Goal: Information Seeking & Learning: Check status

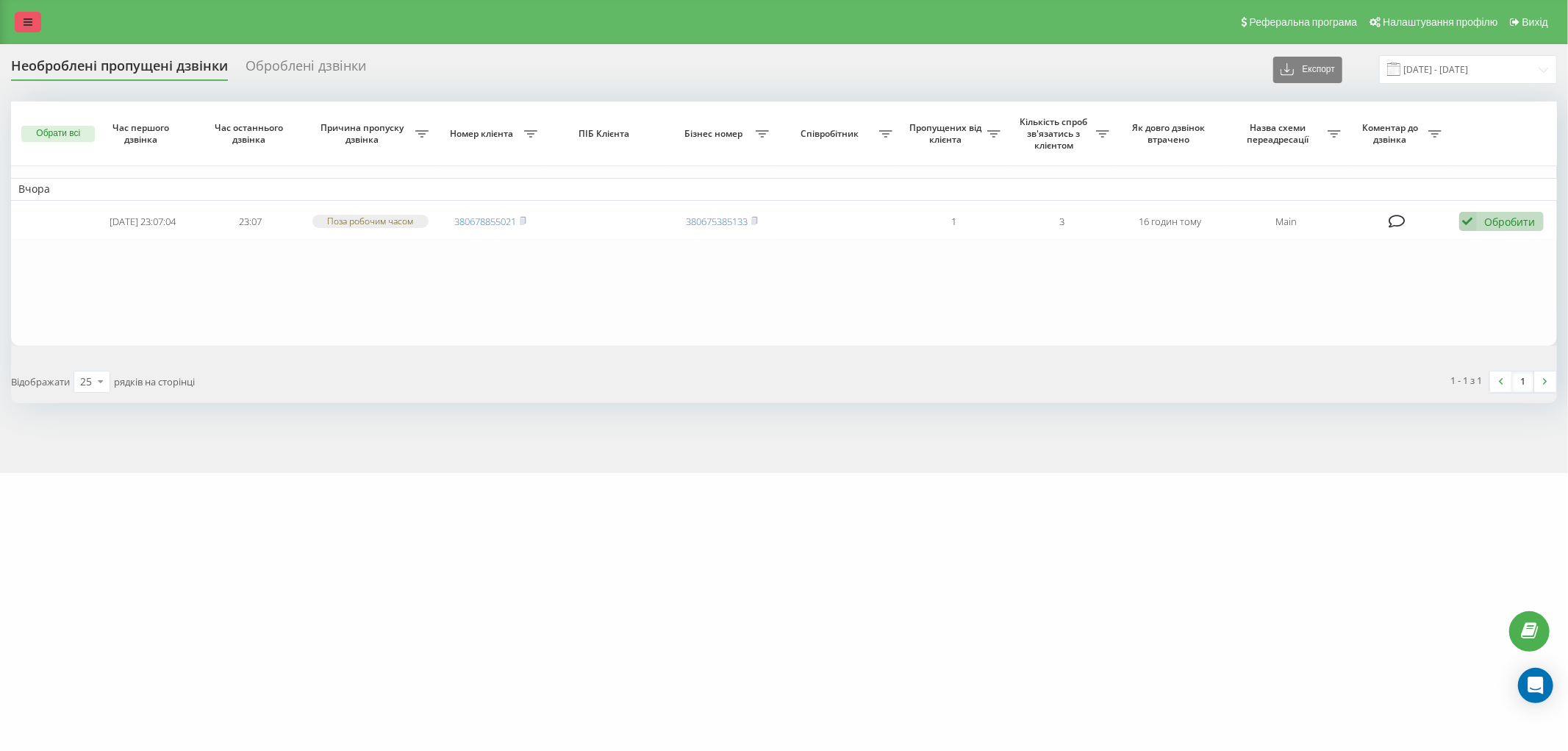
click at [34, 17] on link at bounding box center [27, 22] width 27 height 20
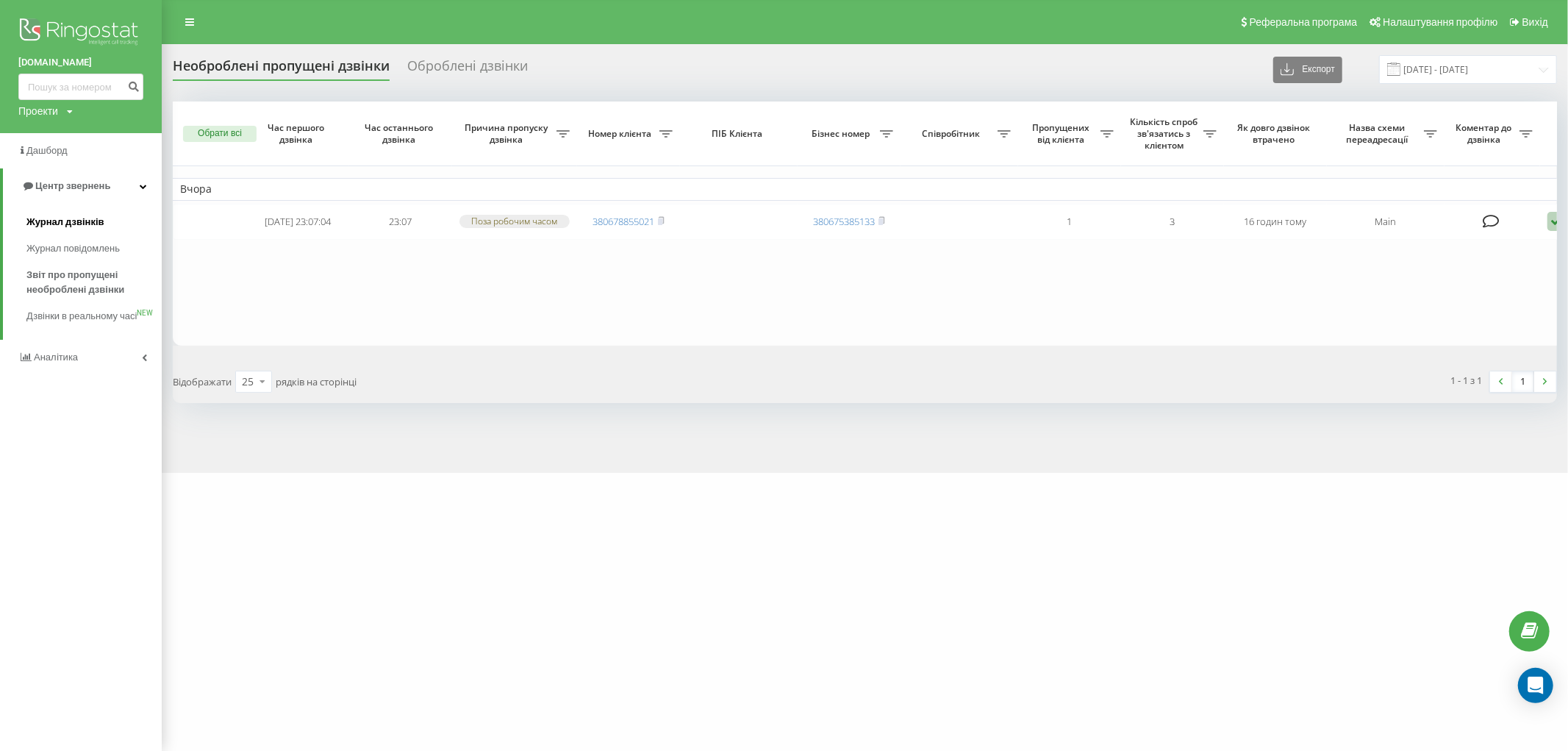
click at [71, 218] on span "Журнал дзвінків" at bounding box center [65, 222] width 78 height 14
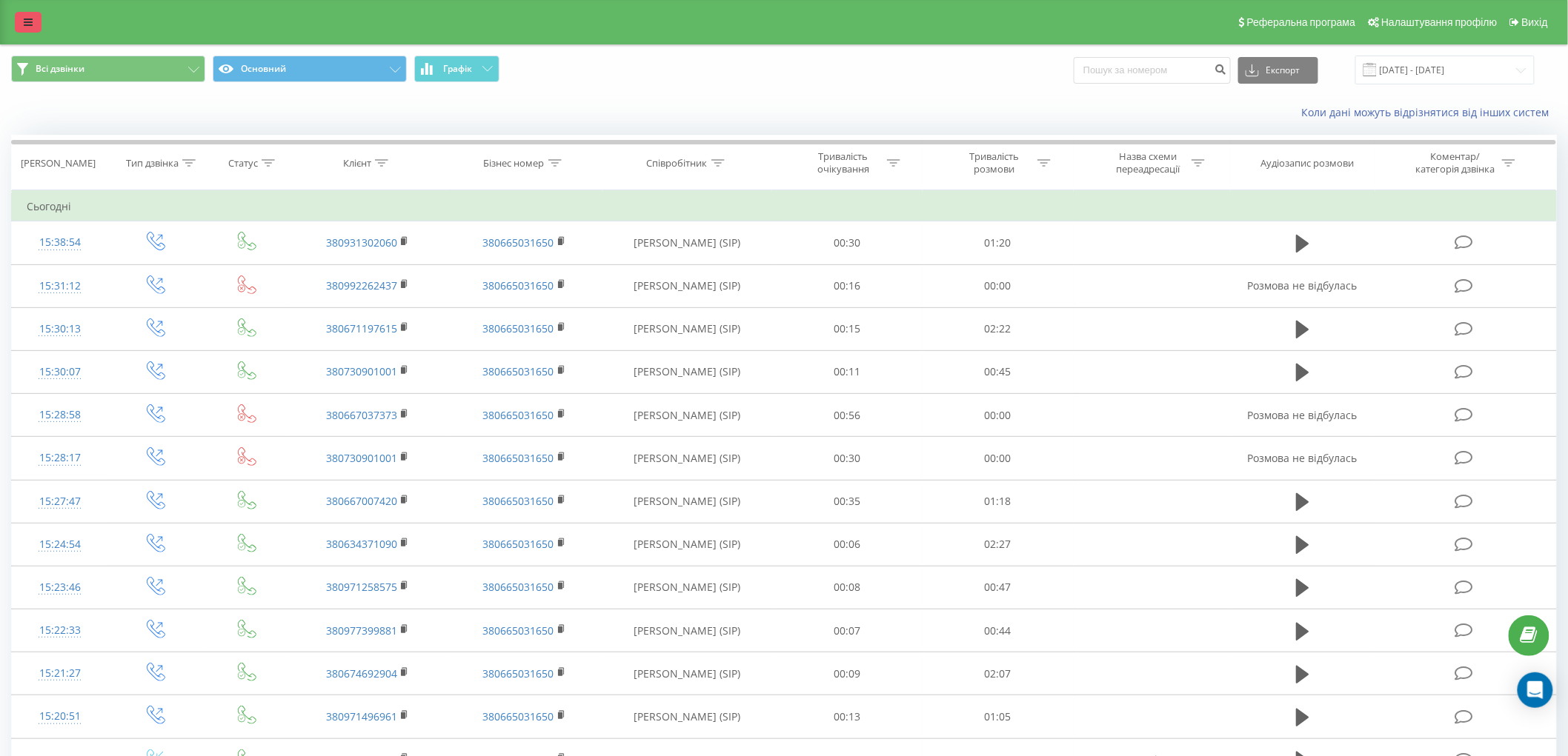
click at [22, 20] on link at bounding box center [28, 22] width 27 height 21
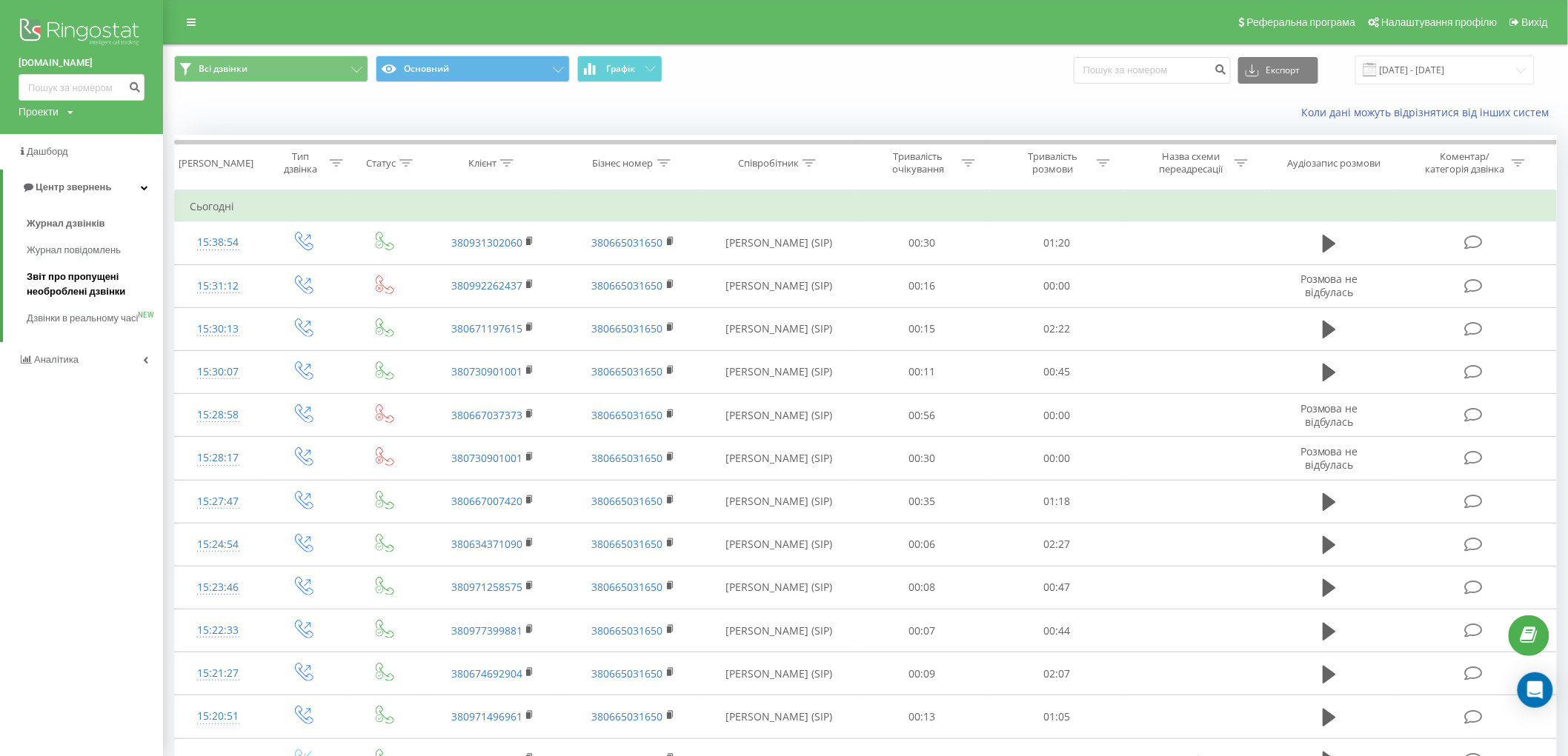
click at [57, 280] on span "Звіт про пропущені необроблені дзвінки" at bounding box center [91, 284] width 129 height 30
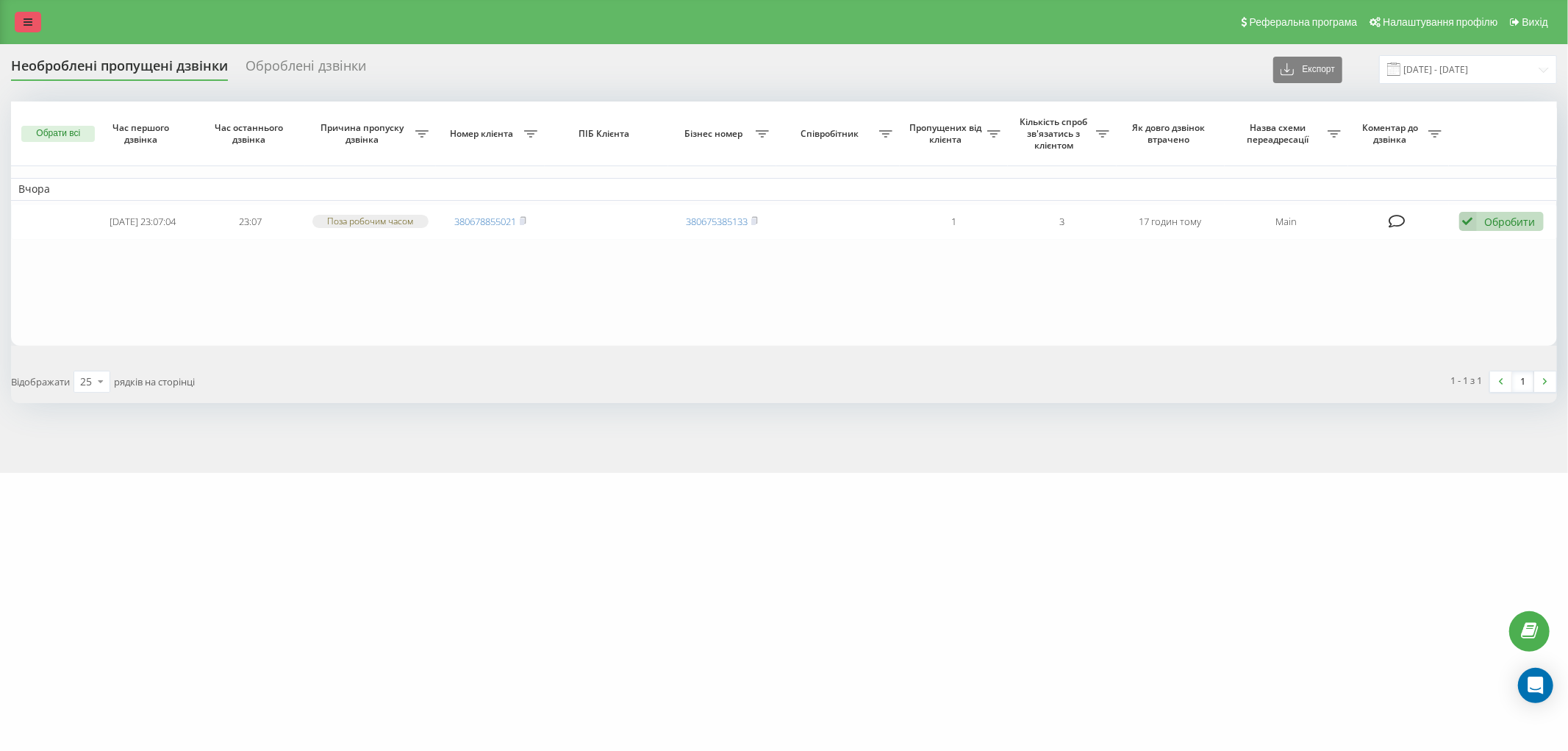
click at [28, 23] on icon at bounding box center [28, 22] width 9 height 11
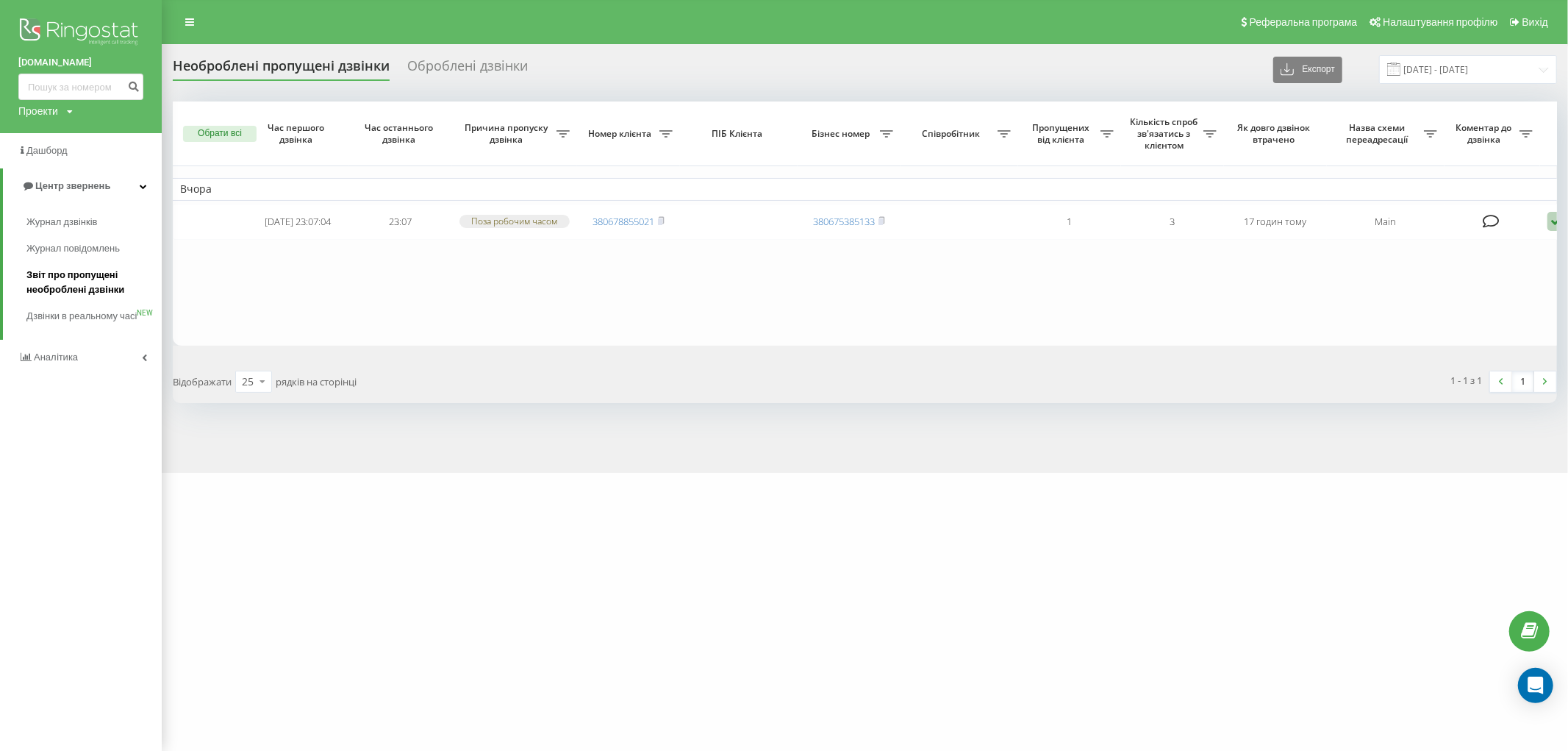
click at [60, 283] on span "Звіт про пропущені необроблені дзвінки" at bounding box center [90, 282] width 128 height 30
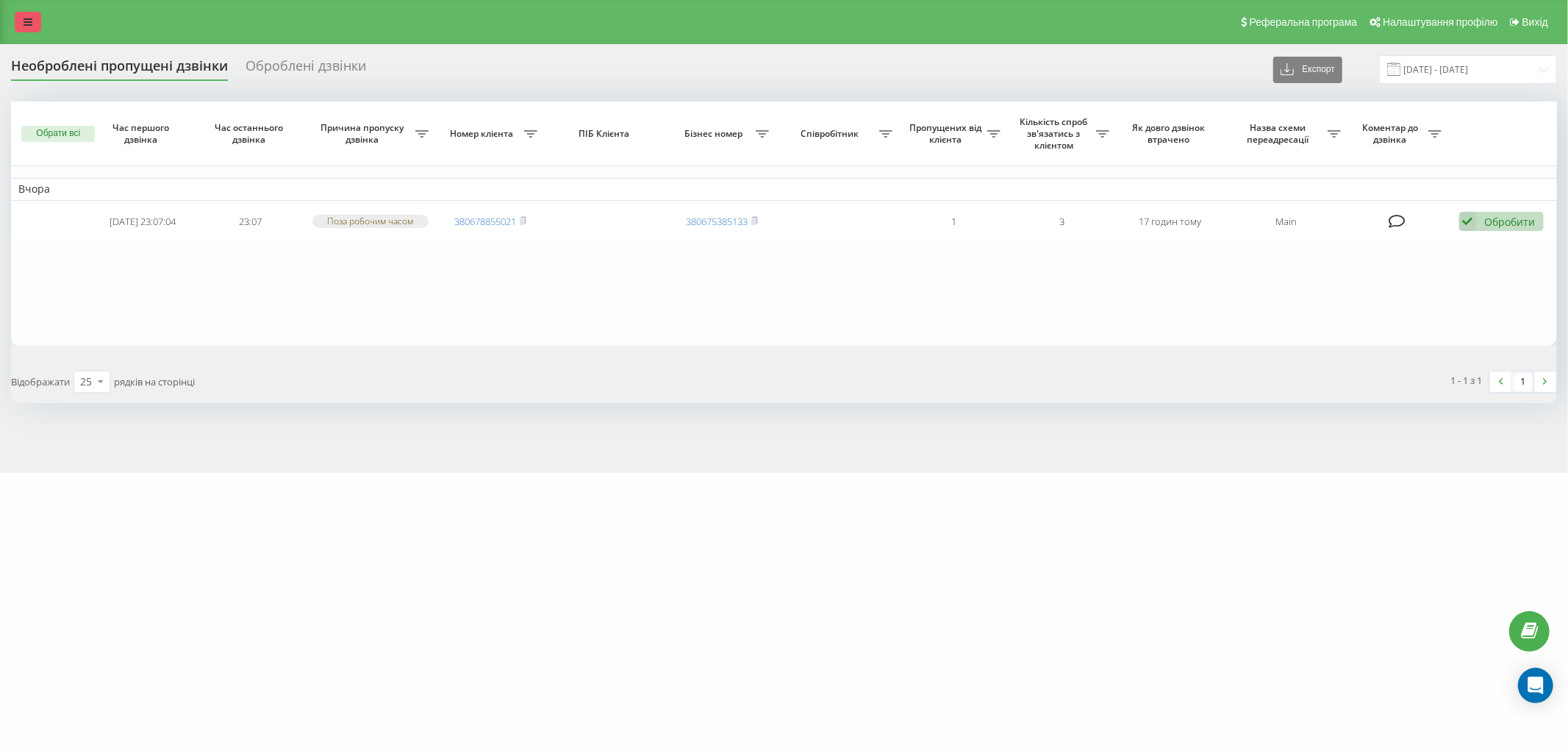
click at [35, 20] on link at bounding box center [27, 22] width 27 height 20
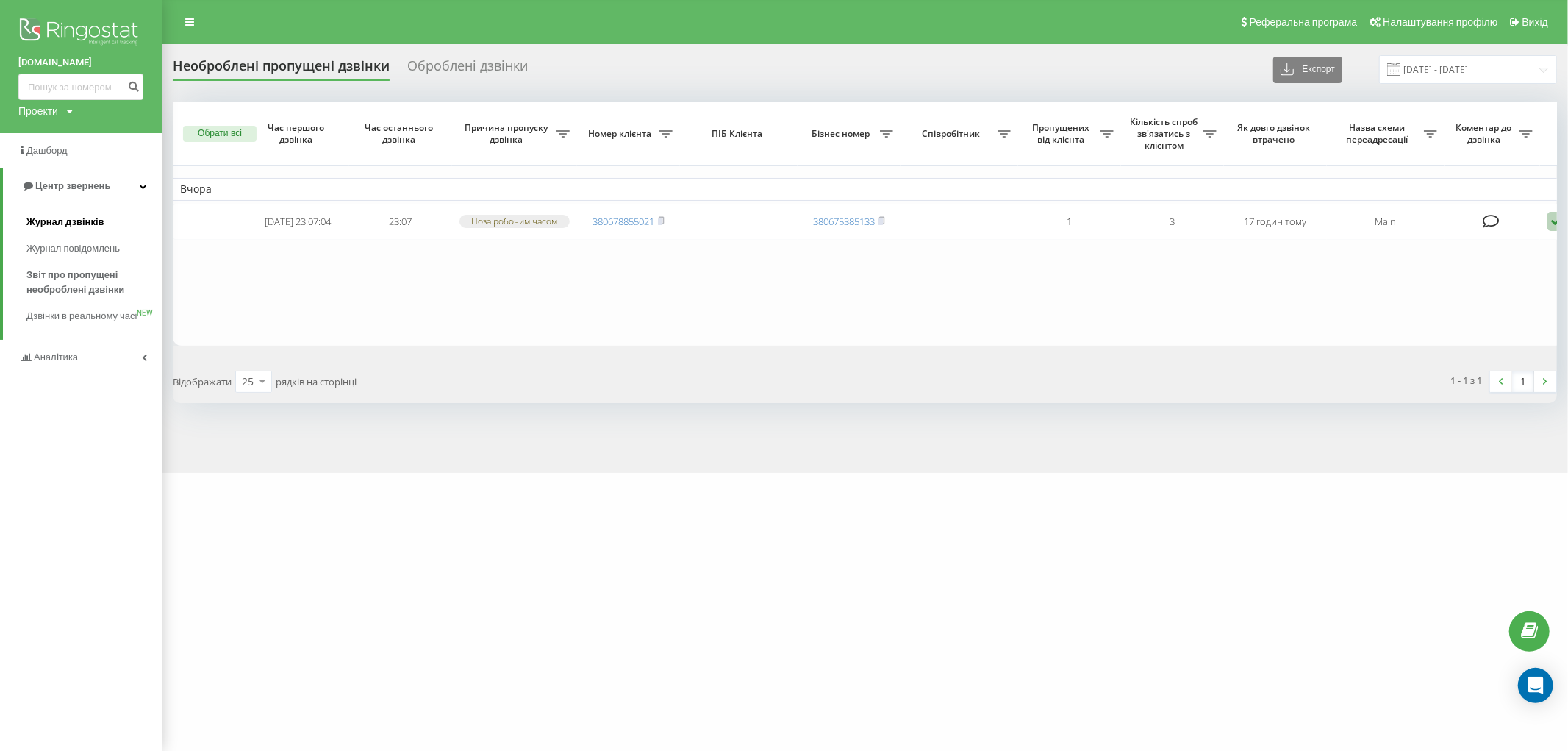
click at [72, 231] on link "Журнал дзвінків" at bounding box center [94, 222] width 135 height 27
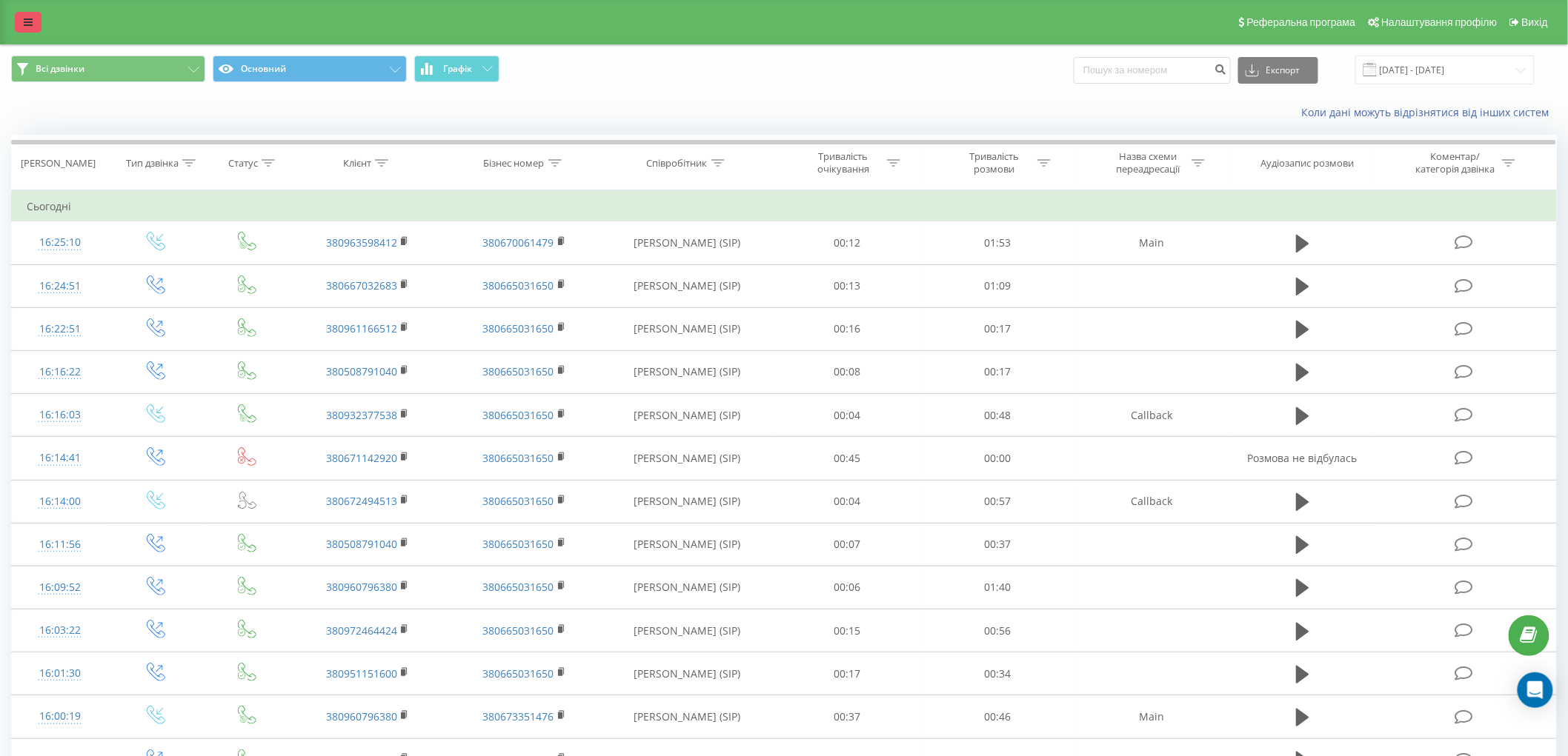
click at [24, 26] on icon at bounding box center [28, 22] width 9 height 11
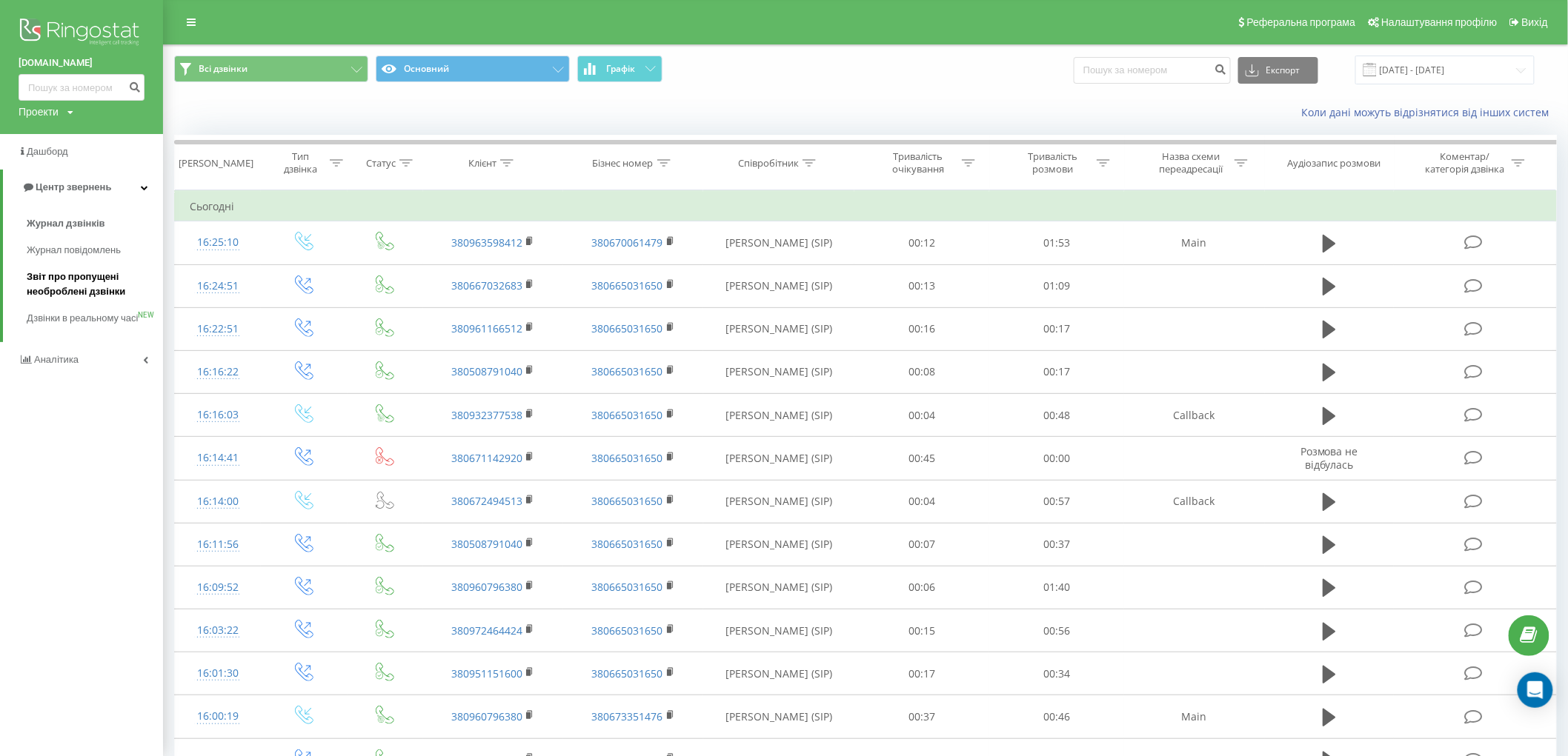
click at [61, 283] on span "Звіт про пропущені необроблені дзвінки" at bounding box center [91, 284] width 129 height 30
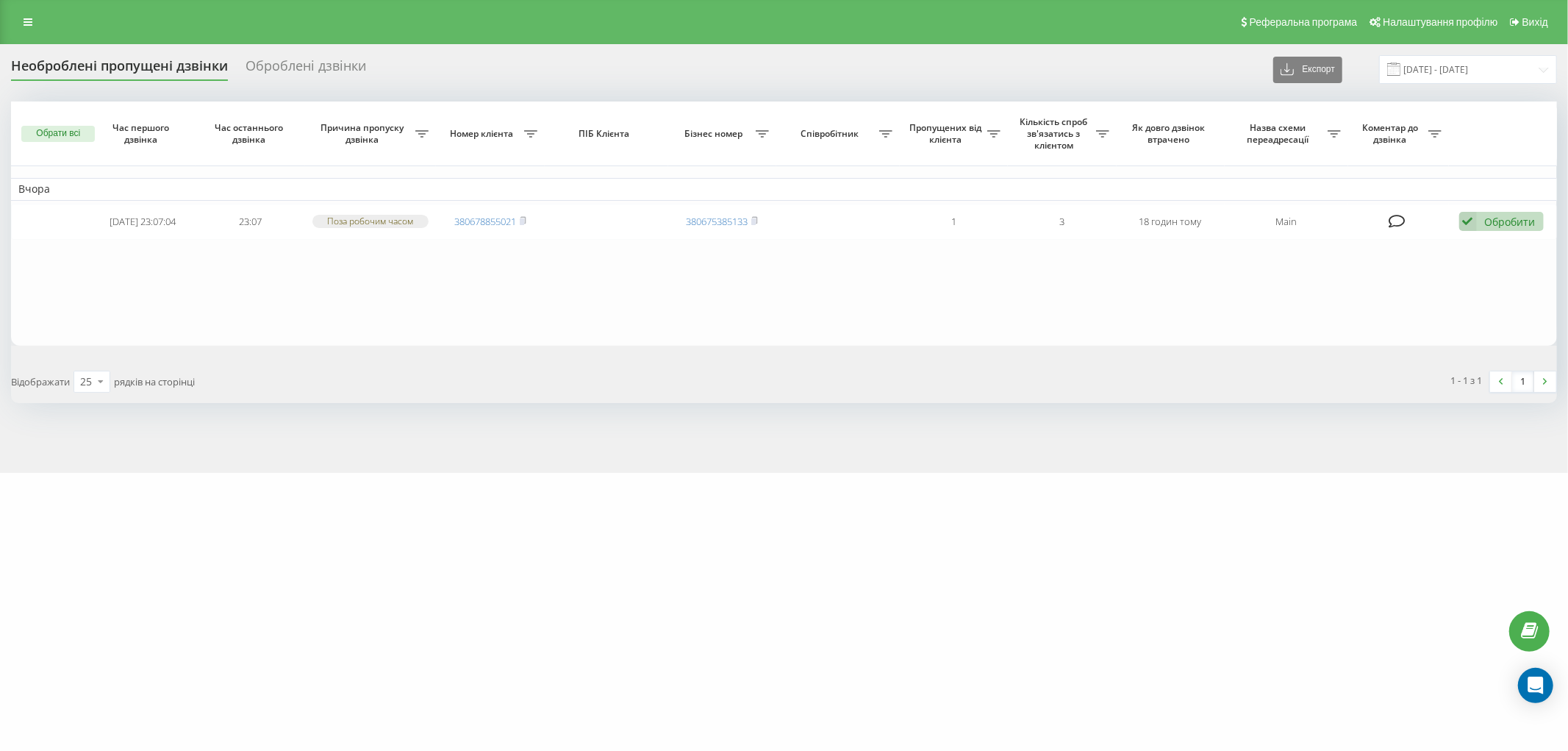
click at [191, 459] on div "Необроблені пропущені дзвінки Оброблені дзвінки Експорт .csv .xlsx 19.07.2025 -…" at bounding box center [784, 258] width 1568 height 429
click at [30, 17] on icon at bounding box center [28, 22] width 9 height 11
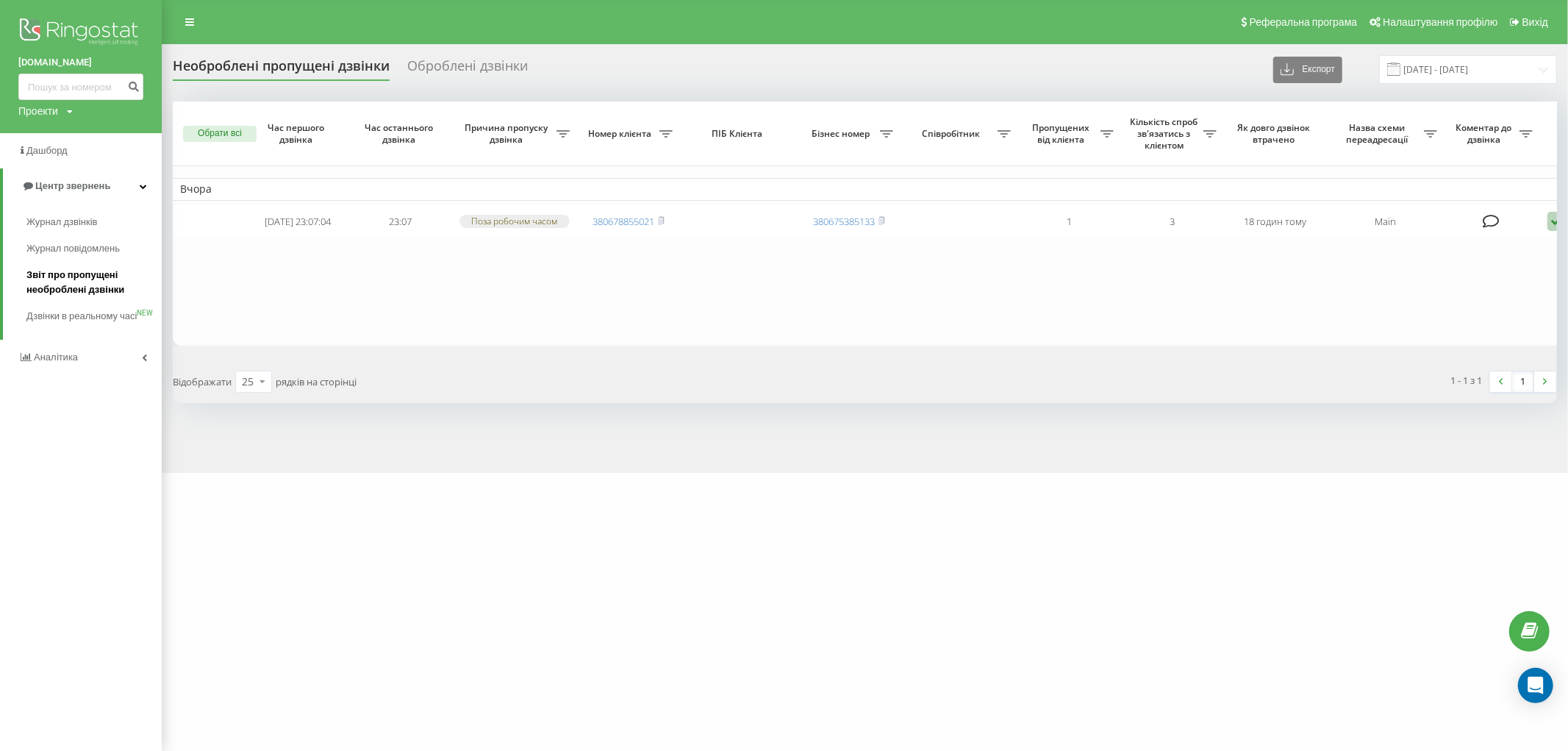
click at [91, 290] on span "Звіт про пропущені необроблені дзвінки" at bounding box center [90, 282] width 128 height 30
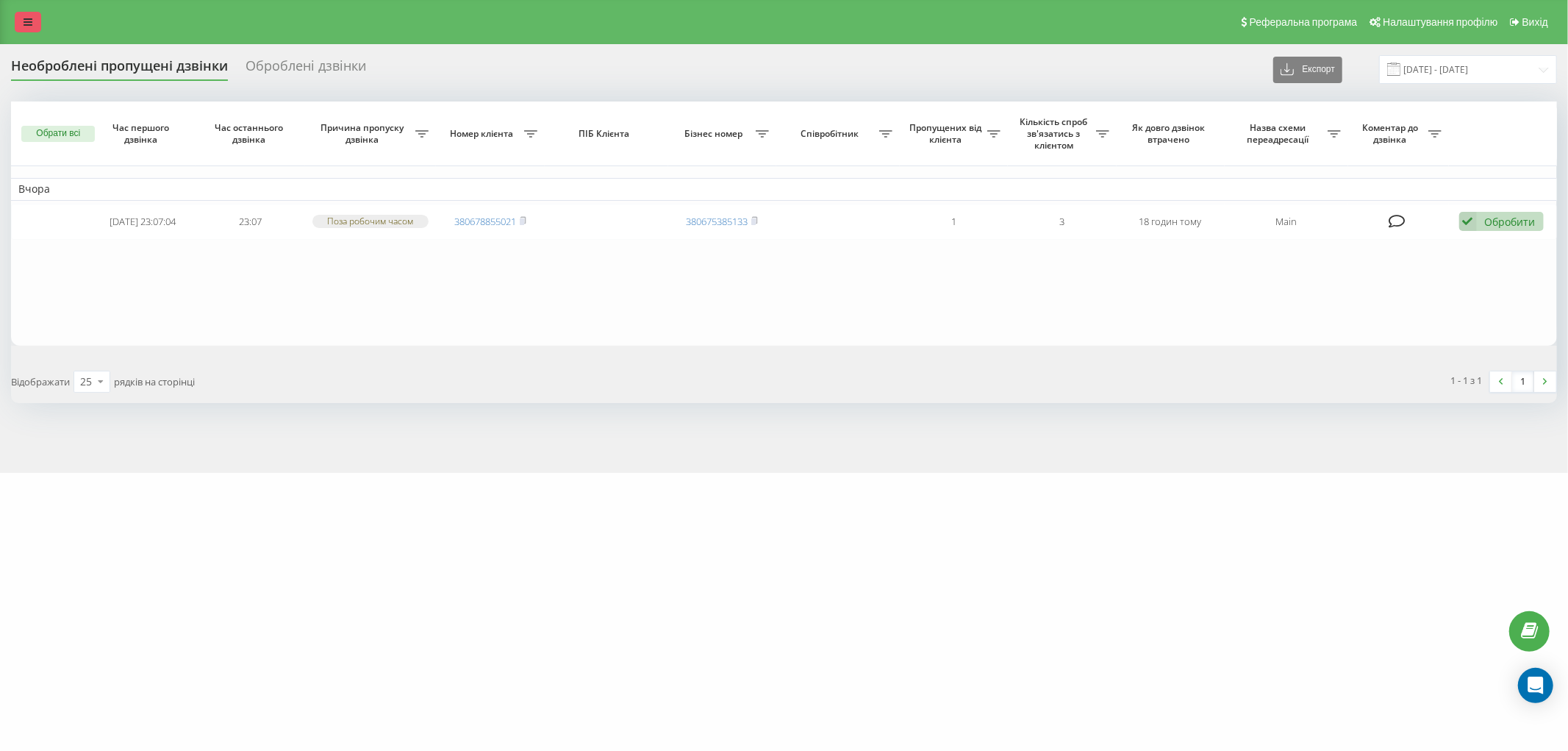
click at [19, 22] on link at bounding box center [27, 22] width 27 height 20
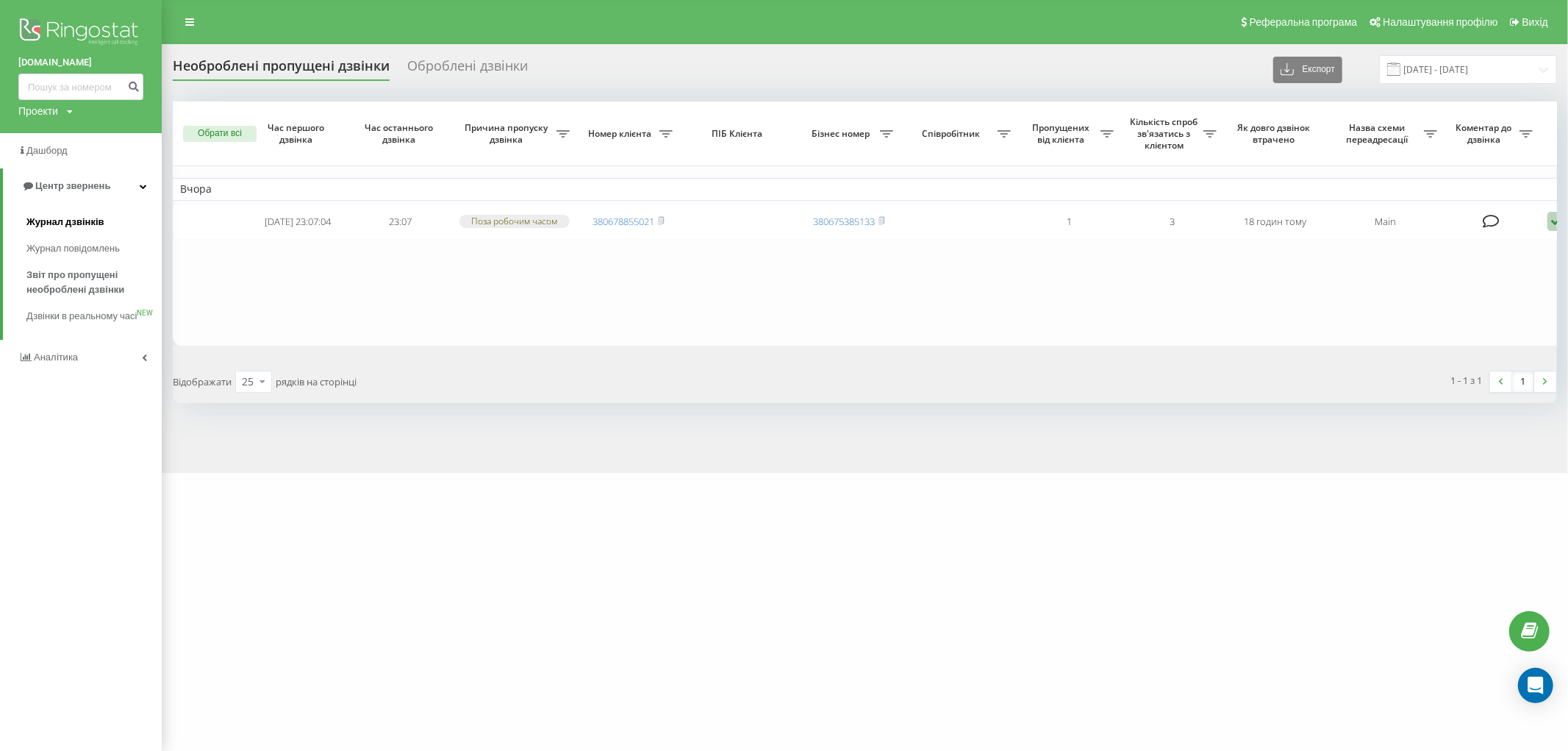
click at [96, 227] on span "Журнал дзвінків" at bounding box center [65, 222] width 78 height 14
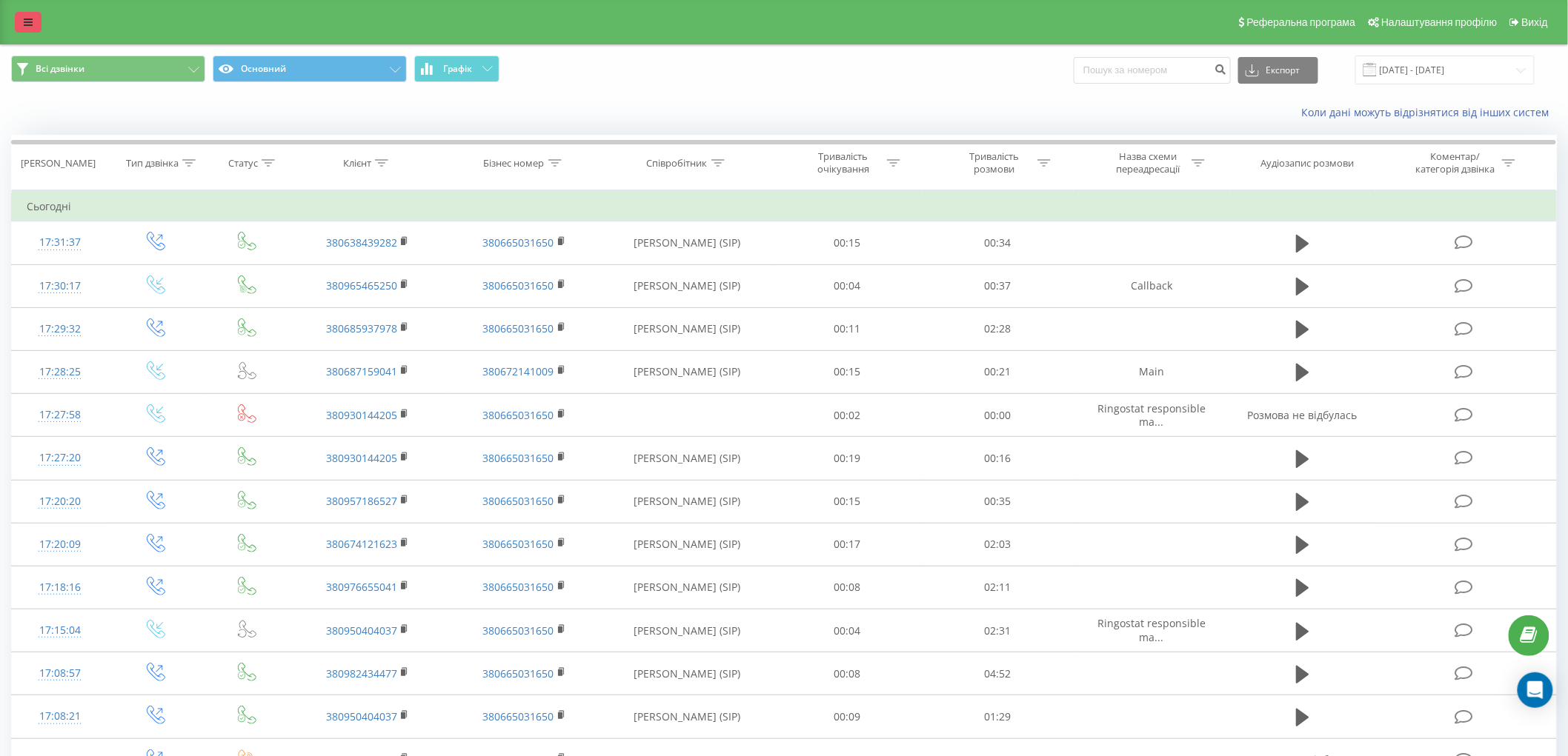
click at [15, 24] on link at bounding box center [28, 22] width 27 height 21
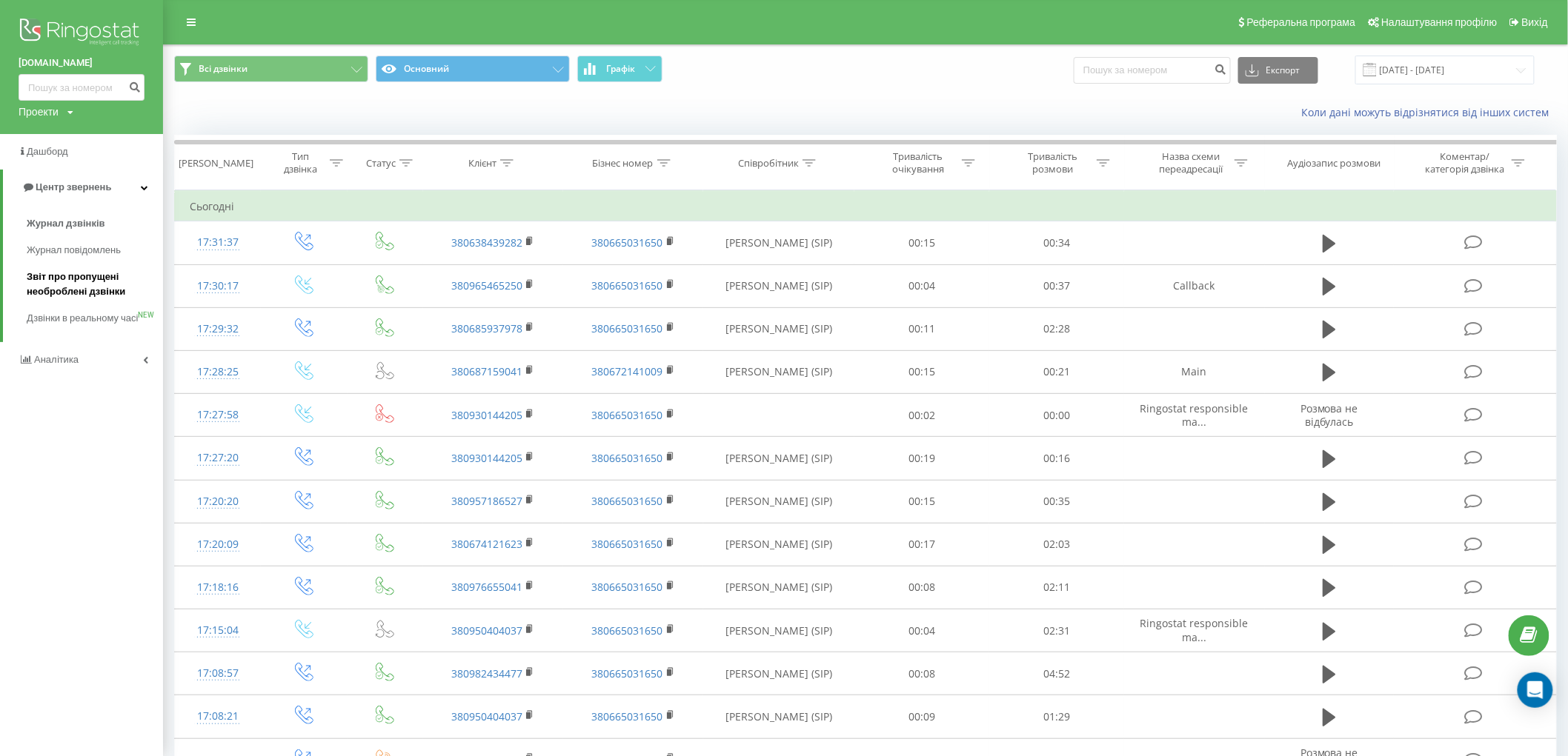
click at [60, 276] on span "Звіт про пропущені необроблені дзвінки" at bounding box center [91, 284] width 129 height 30
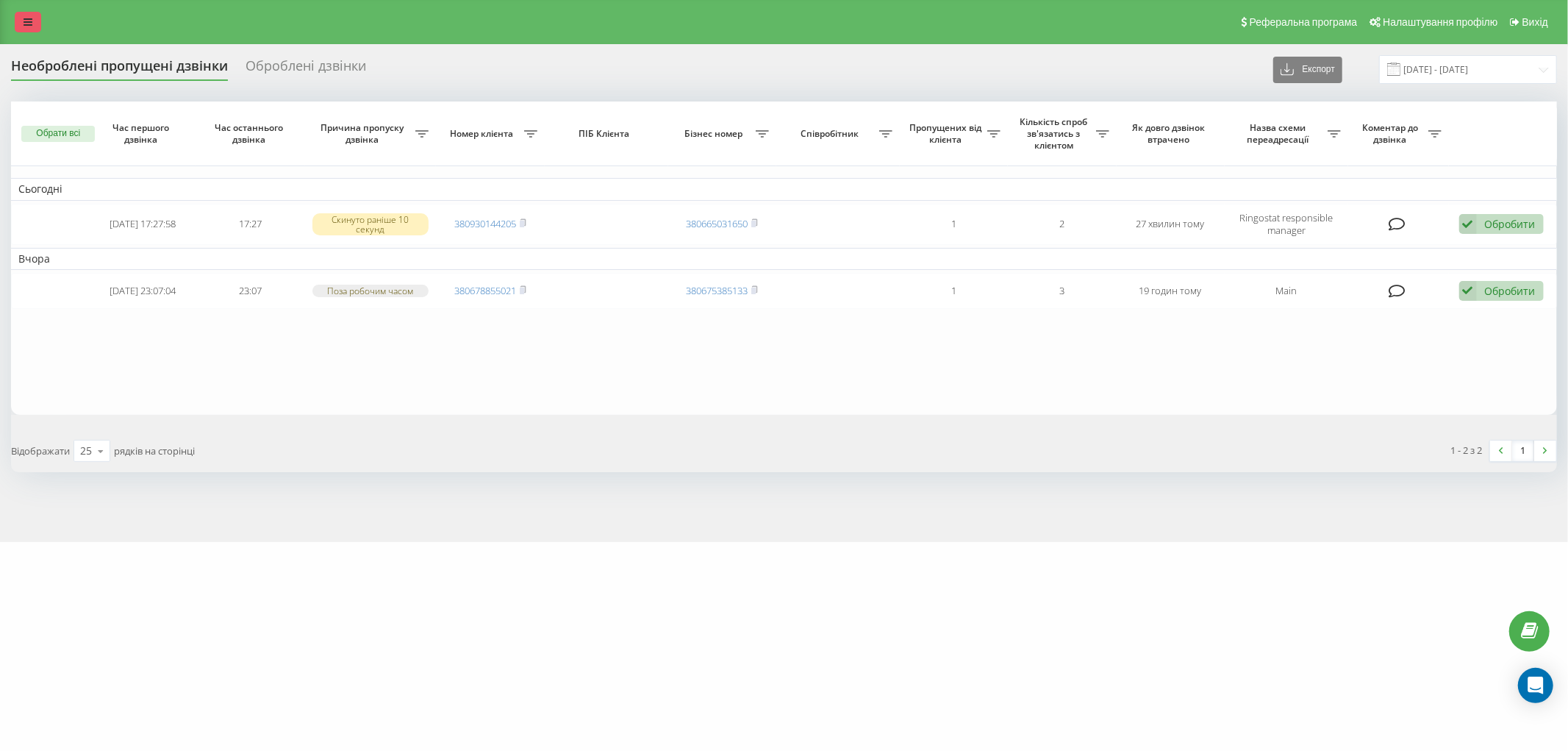
click at [22, 17] on link at bounding box center [27, 22] width 27 height 20
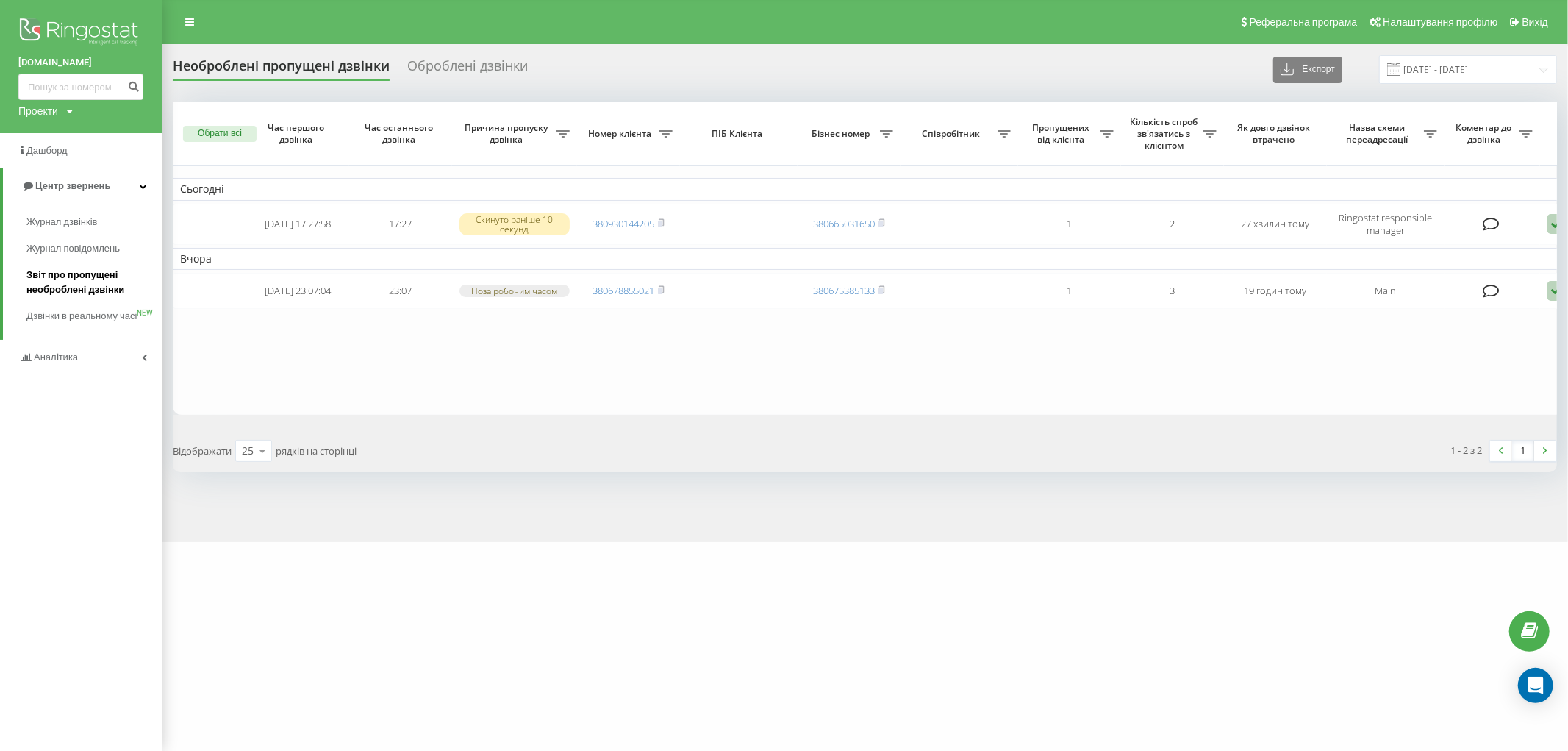
click at [93, 291] on span "Звіт про пропущені необроблені дзвінки" at bounding box center [90, 282] width 128 height 30
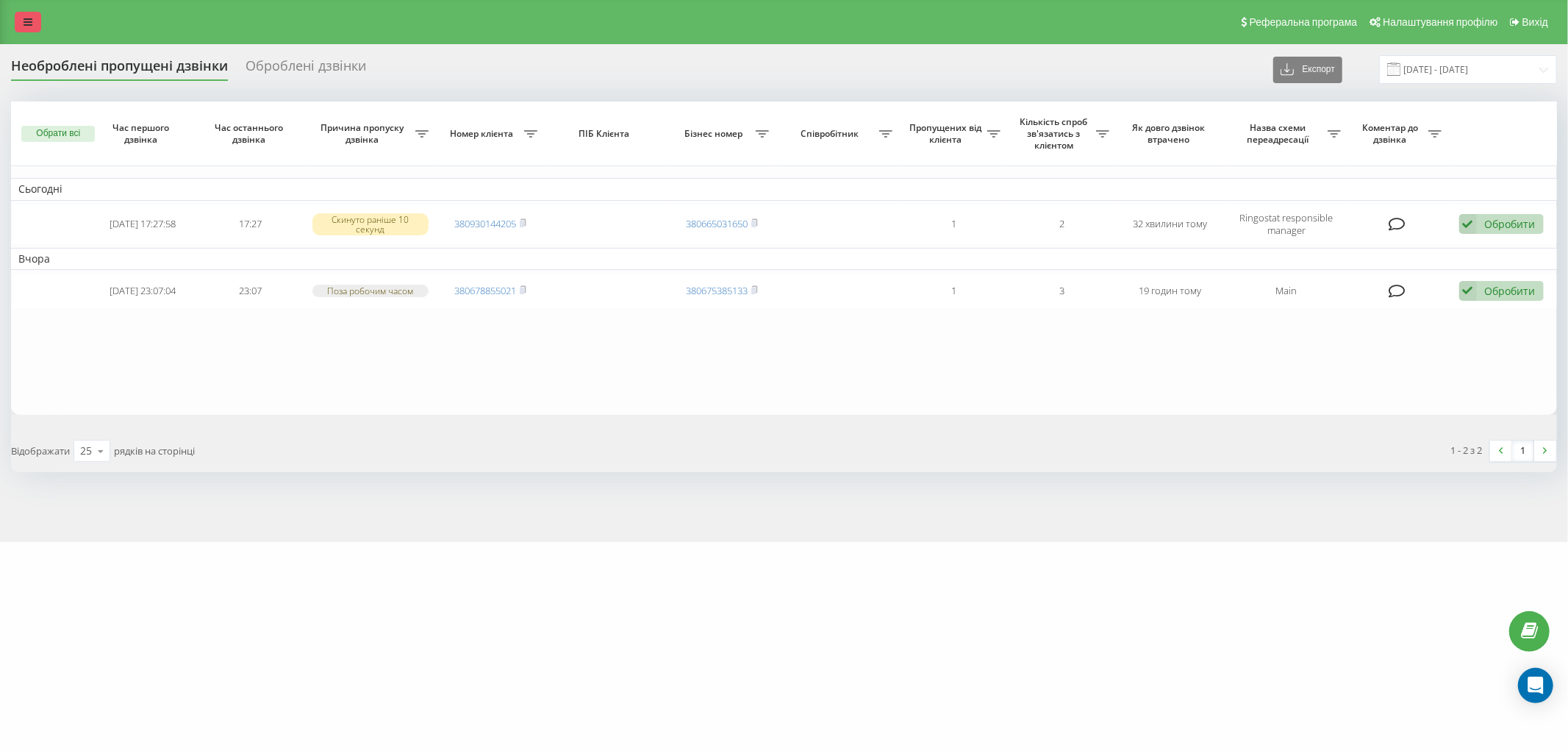
click at [19, 23] on link at bounding box center [27, 22] width 27 height 20
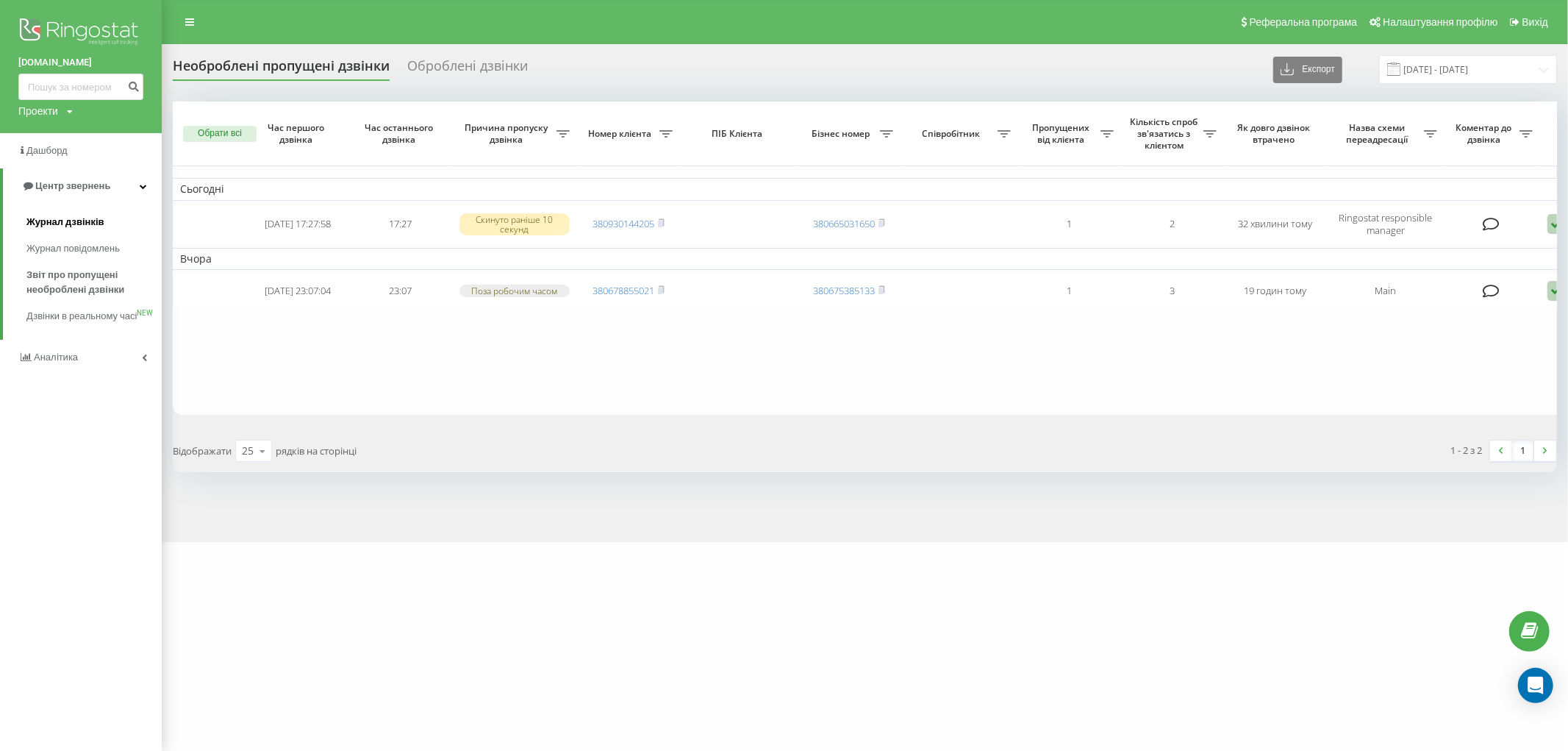
click at [96, 218] on span "Журнал дзвінків" at bounding box center [65, 222] width 78 height 14
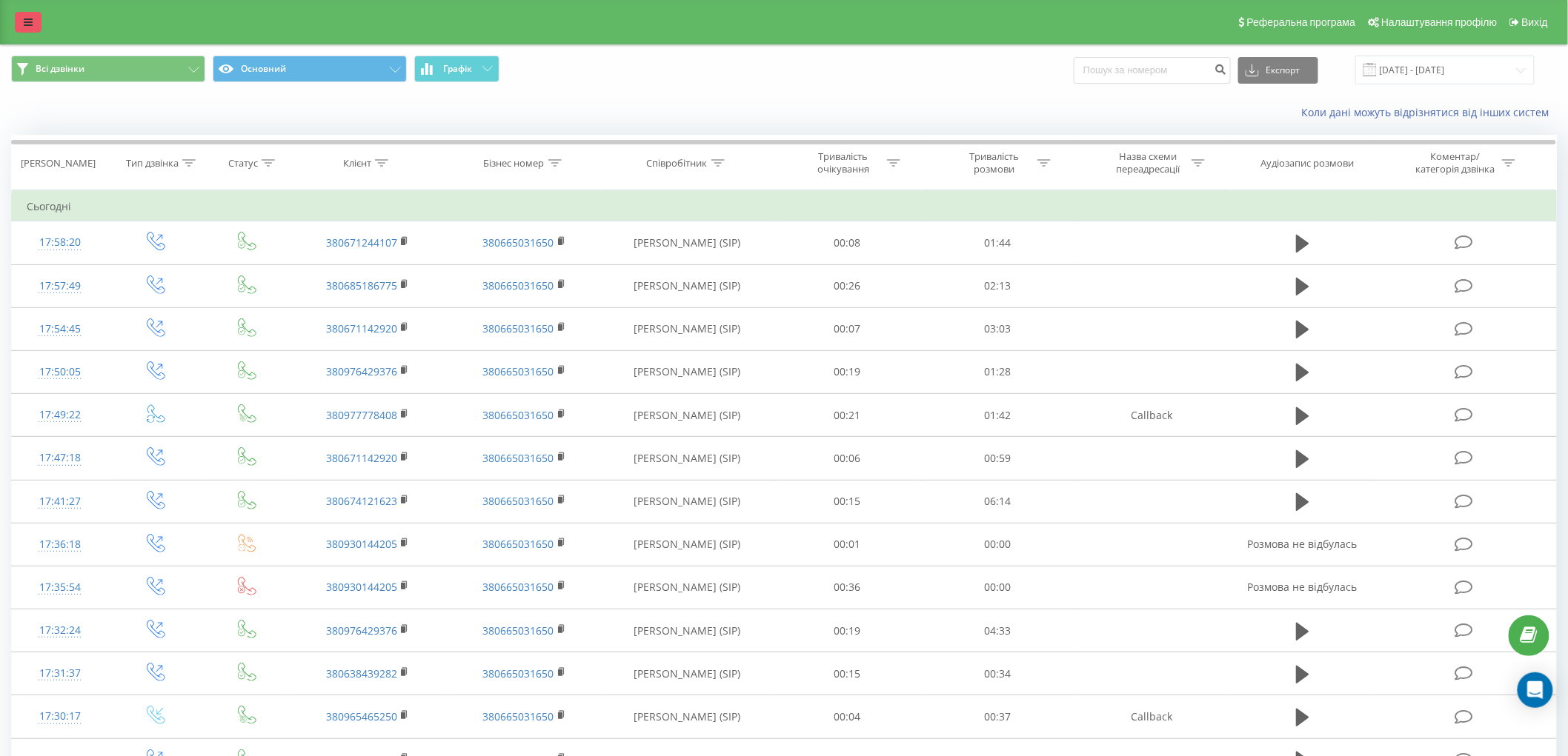
click at [26, 21] on icon at bounding box center [28, 22] width 9 height 11
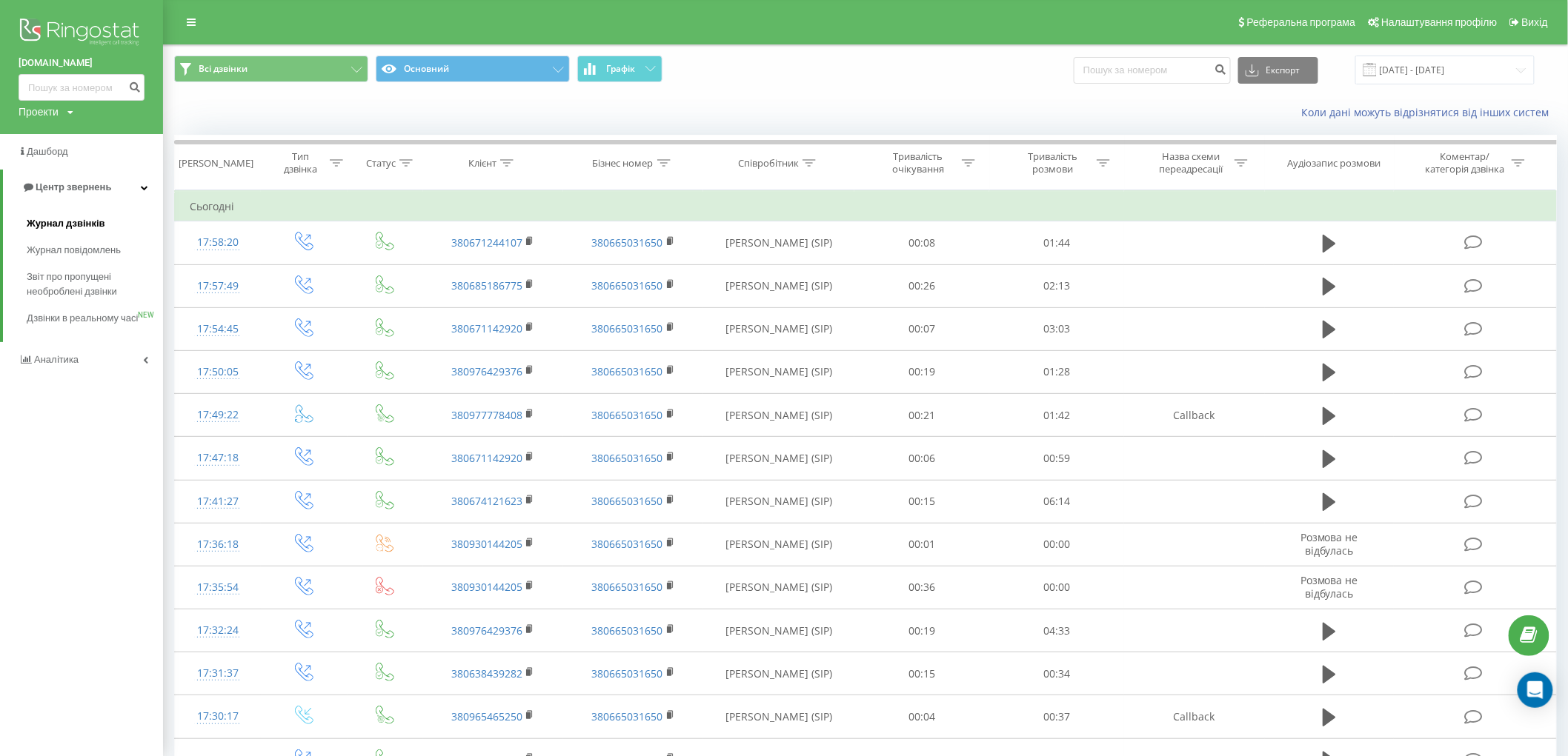
click at [79, 227] on span "Журнал дзвінків" at bounding box center [66, 223] width 79 height 15
